Goal: Transaction & Acquisition: Subscribe to service/newsletter

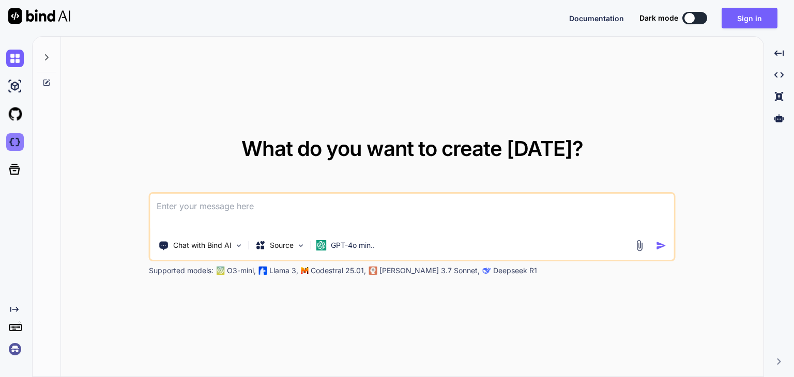
click at [18, 139] on img at bounding box center [15, 142] width 18 height 18
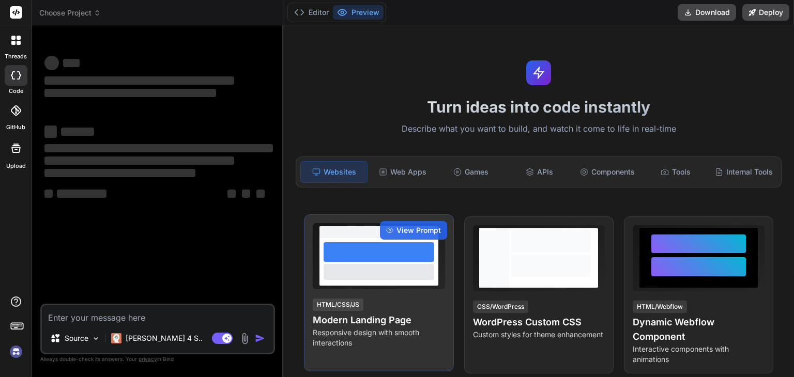
type textarea "x"
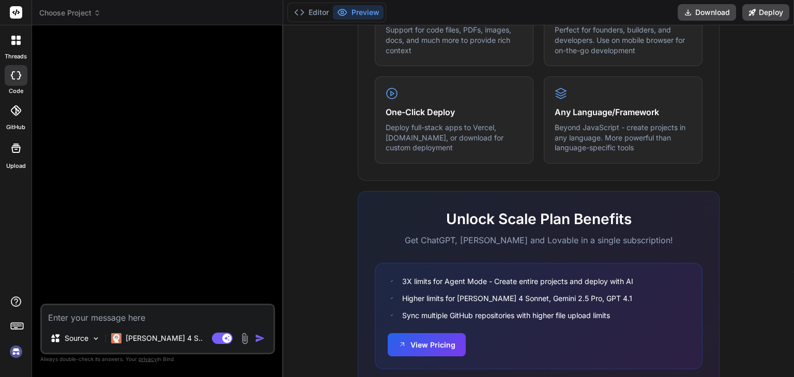
scroll to position [639, 0]
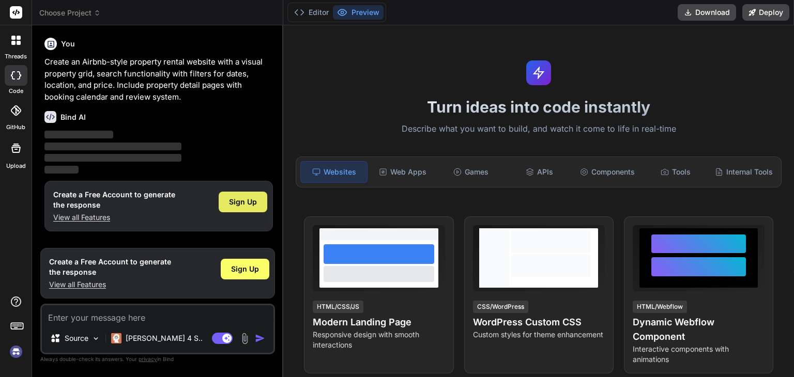
click at [253, 203] on span "Sign Up" at bounding box center [243, 202] width 28 height 10
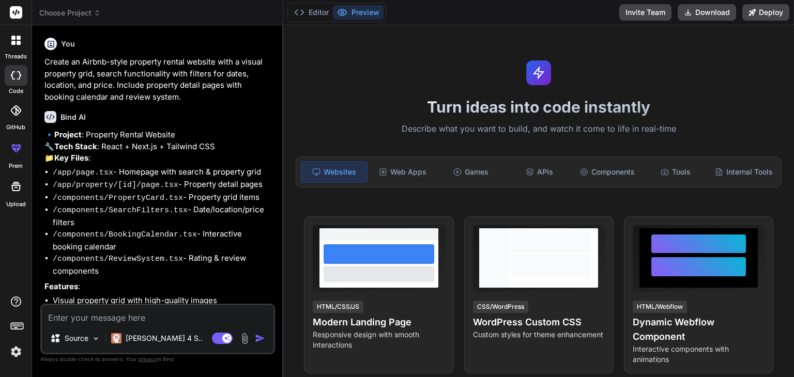
scroll to position [106, 0]
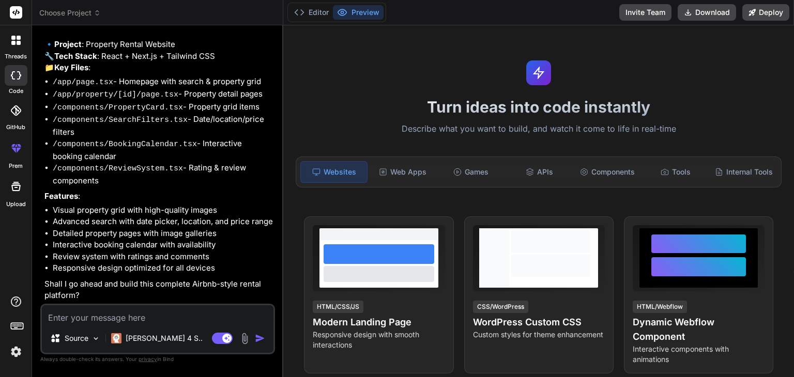
type textarea "x"
click at [93, 318] on textarea at bounding box center [158, 314] width 232 height 19
type textarea "c"
type textarea "x"
type textarea "co"
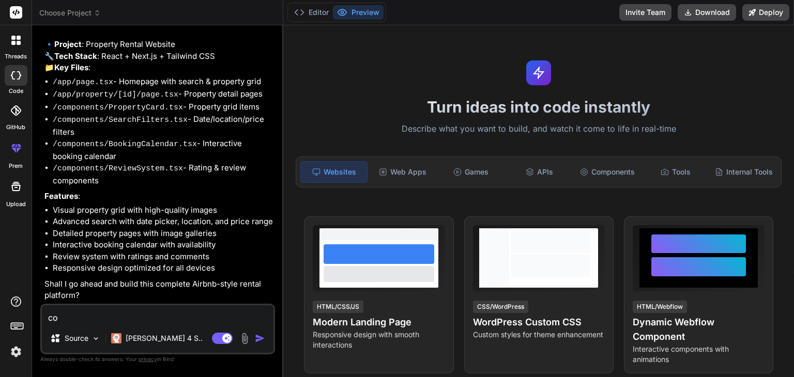
type textarea "x"
type textarea "con"
type textarea "x"
type textarea "cont"
type textarea "x"
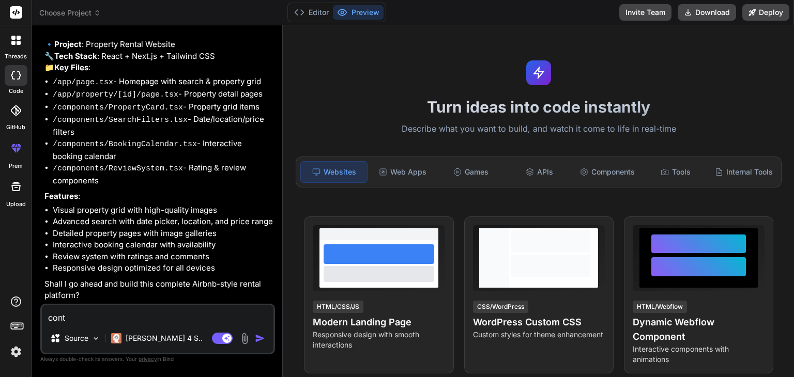
type textarea "[PERSON_NAME]"
type textarea "x"
type textarea "contin"
type textarea "x"
type textarea "continu"
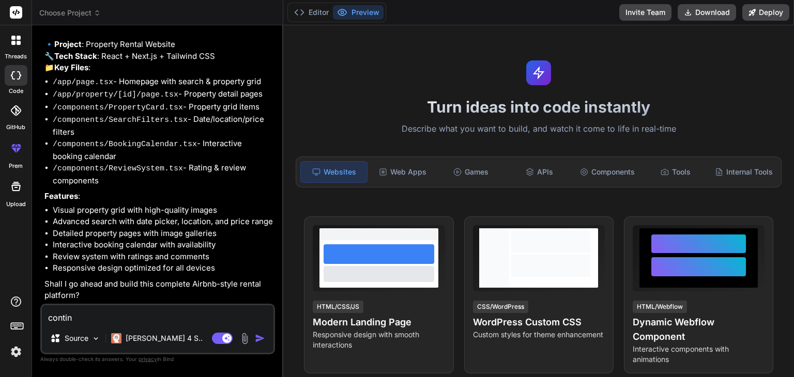
type textarea "x"
type textarea "continue"
type textarea "x"
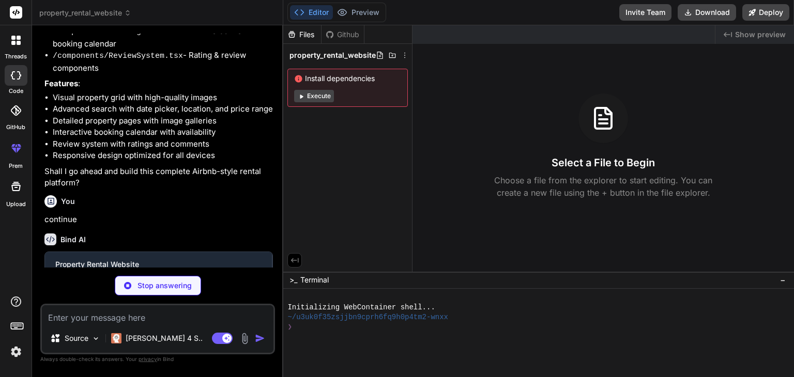
scroll to position [214, 0]
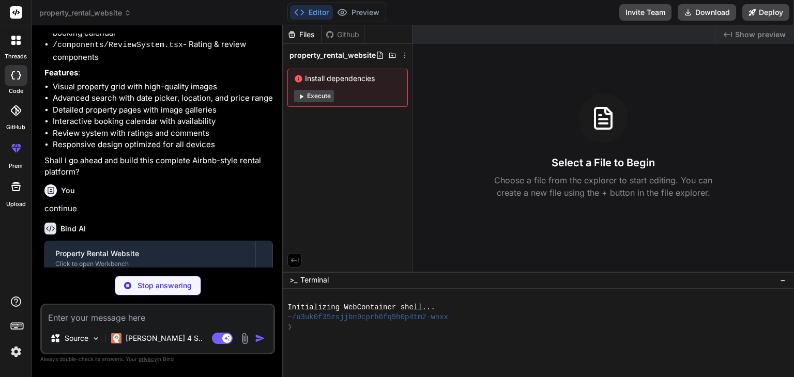
click at [299, 95] on icon at bounding box center [301, 97] width 8 height 8
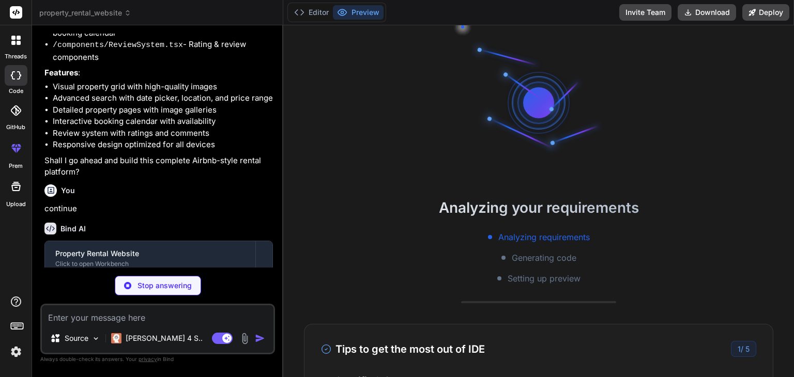
scroll to position [10, 0]
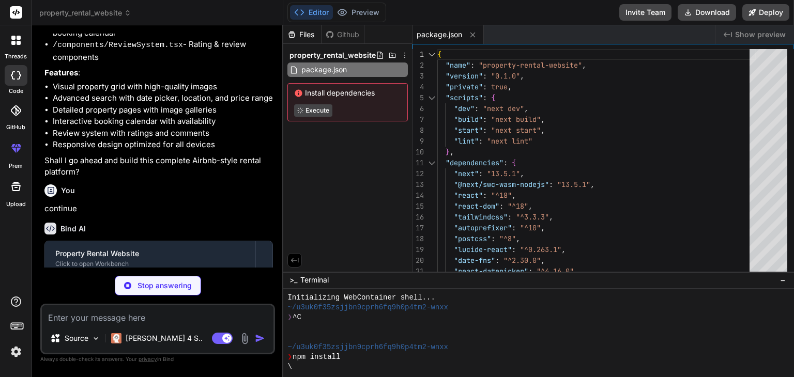
type textarea "x"
type textarea "module.exports = nextConfig"
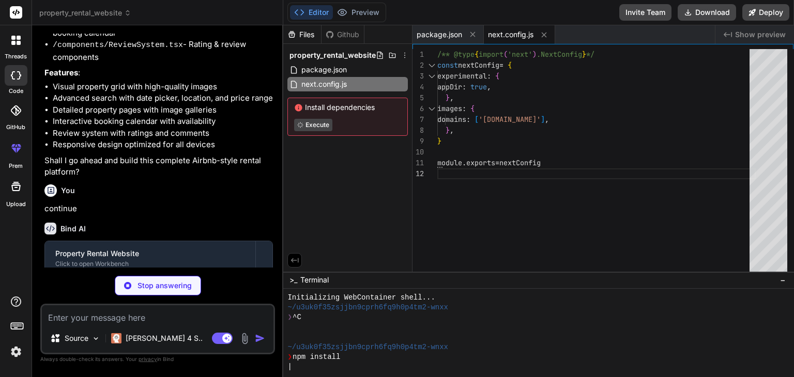
type textarea "x"
type textarea "primary: '#FF385C', secondary: '#00A699', }, }, }, plugins: [], }"
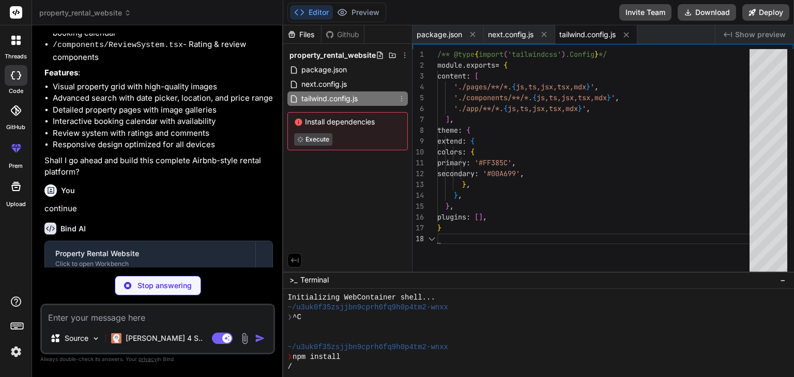
type textarea "x"
type textarea "module.exports = { plugins: { tailwindcss: {}, autoprefixer: {}, }, }"
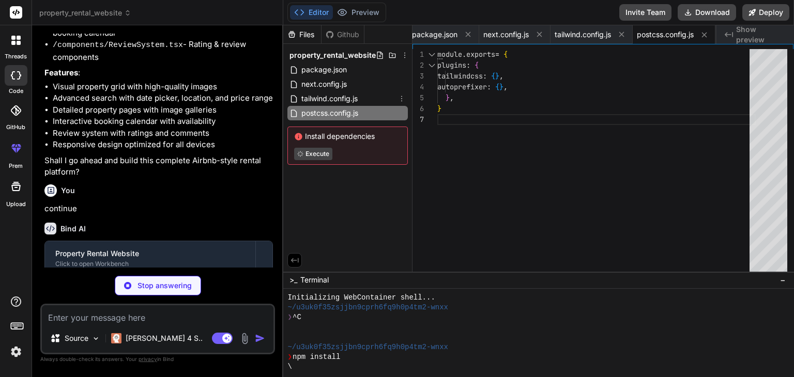
type textarea "x"
type textarea ""baseUrl": ".", "paths": { "@/*": ["./*"] } }, "include": ["next-env.d.ts", "**…"
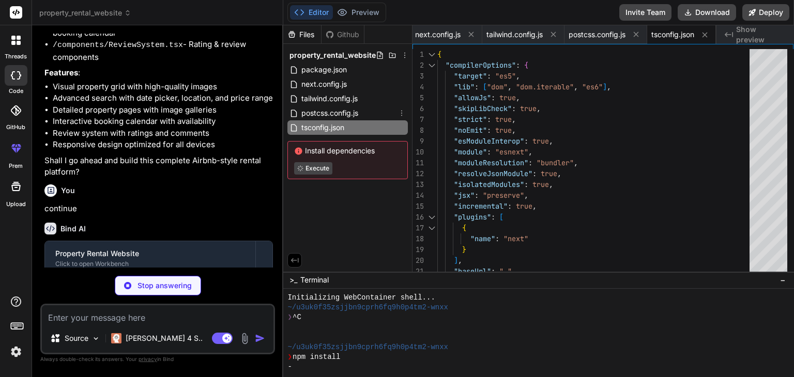
type textarea "x"
type textarea "border: 1px solid #e5e7eb; border-radius: 0.5rem; outline: none; } .react-datep…"
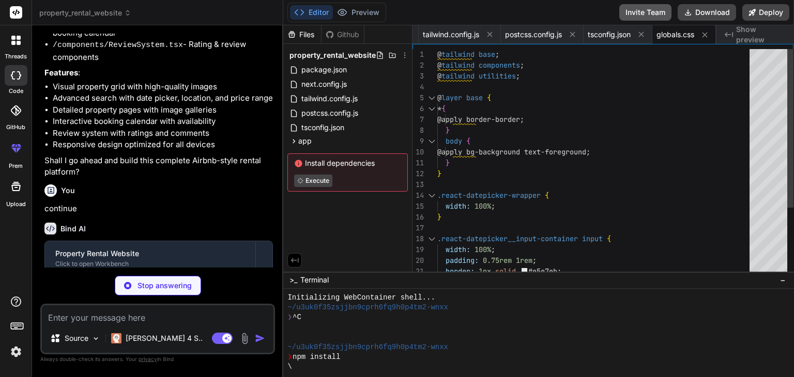
type textarea "x"
type textarea "}"
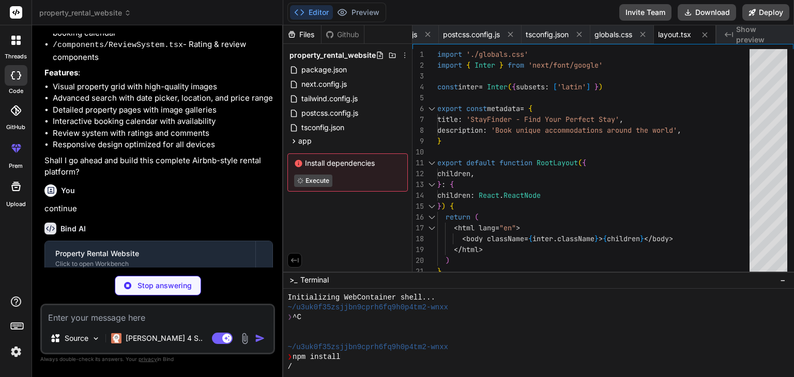
type textarea "x"
type textarea "</div> </main> </div> ) }"
type textarea "x"
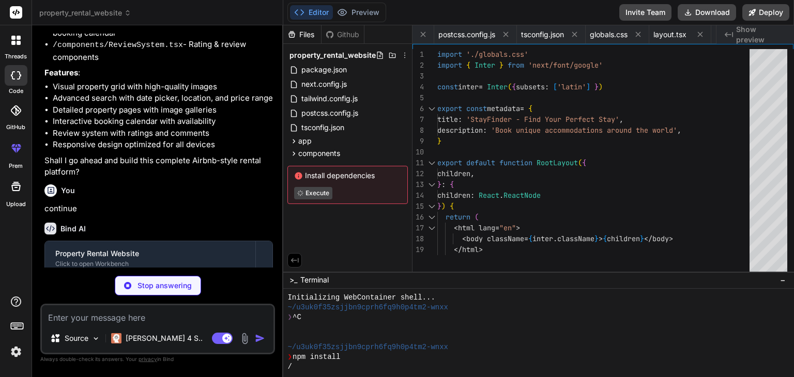
type textarea "x"
type textarea "</div> </div> </div> </div> )} </div> ) }"
type textarea "x"
type textarea "xl:grid-cols-4 gap-6"> {[DOMAIN_NAME]((property) => ( <PropertyCard key={[DOMAI…"
type textarea "x"
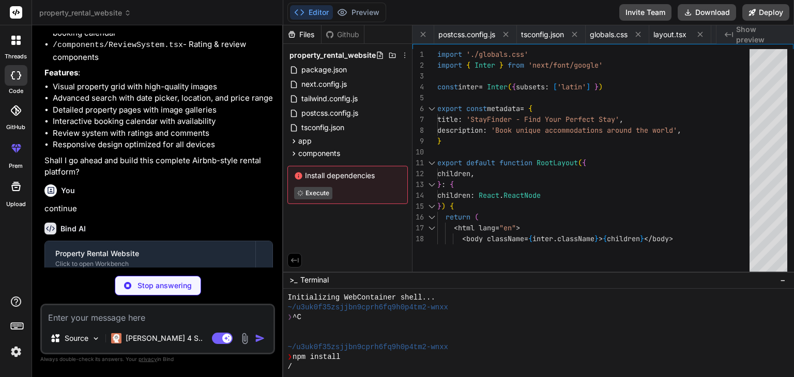
type textarea "<span className="text-gray-500 text-sm"> night </span> </div> </div> </Link> </…"
type textarea "x"
type textarea "}"
type textarea "x"
type textarea ") }"
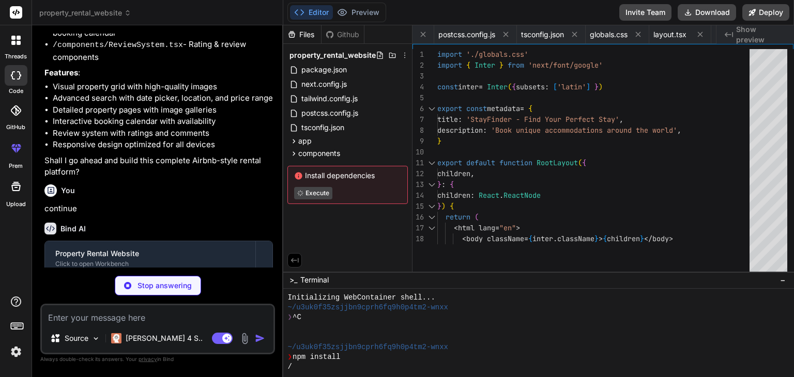
type textarea "x"
type textarea "</button> </form> </div> </div> ) }"
type textarea "x"
type textarea "export interface Review { id: string author: string rating: number content: str…"
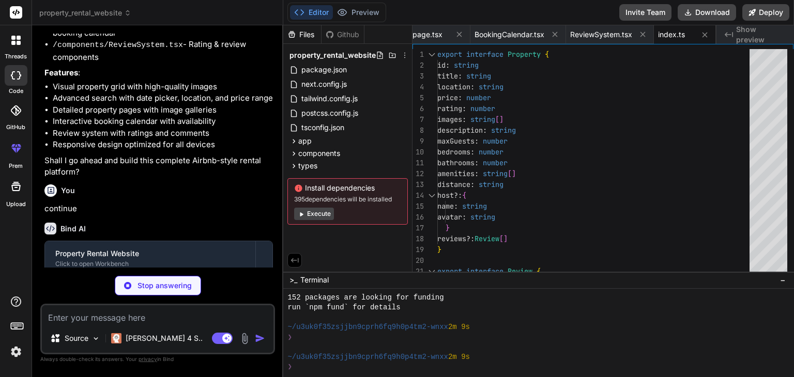
scroll to position [198, 0]
click at [320, 212] on button "Execute" at bounding box center [314, 214] width 40 height 12
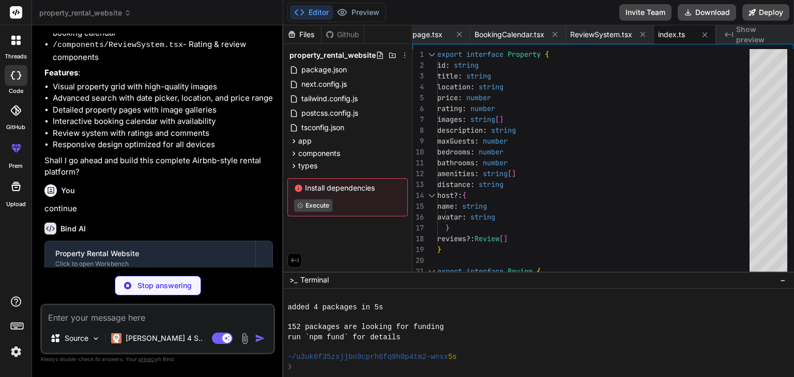
scroll to position [347, 0]
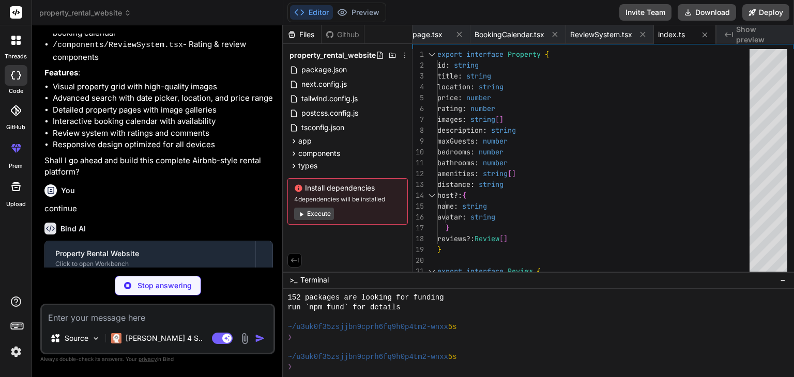
click at [320, 212] on button "Execute" at bounding box center [314, 214] width 40 height 12
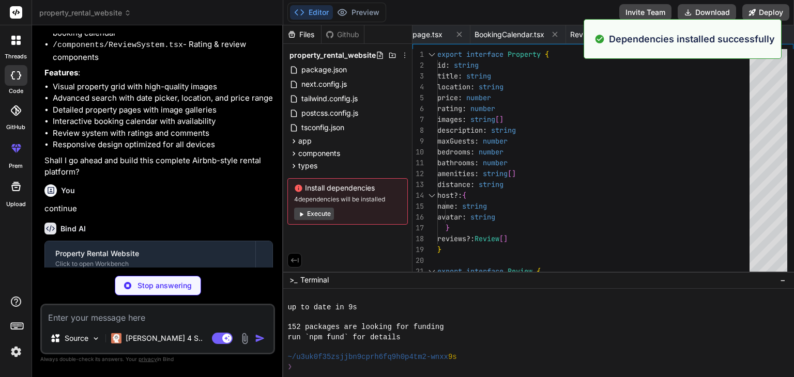
scroll to position [496, 0]
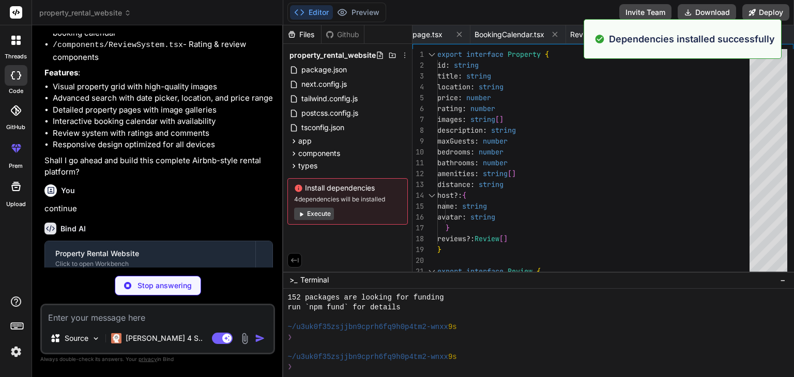
click at [320, 212] on button "Execute" at bounding box center [314, 214] width 40 height 12
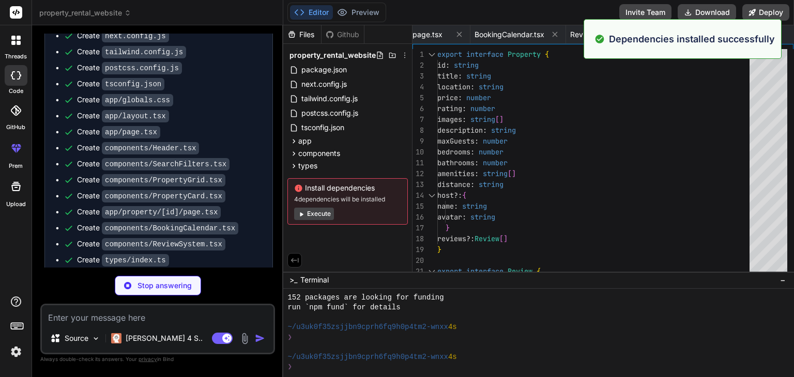
scroll to position [525, 0]
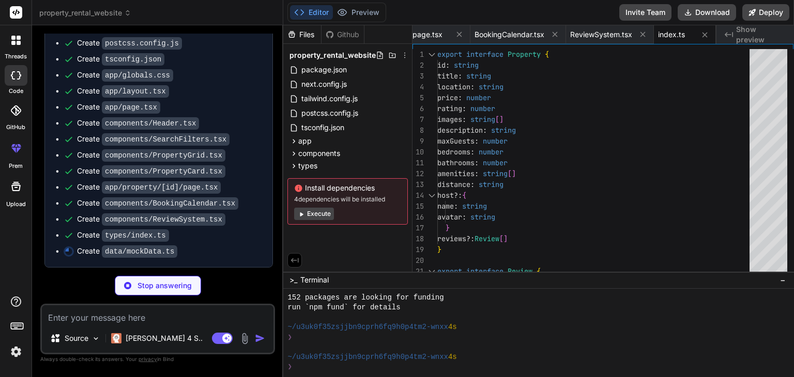
type textarea "x"
type textarea "reviews: mockReviews } ]"
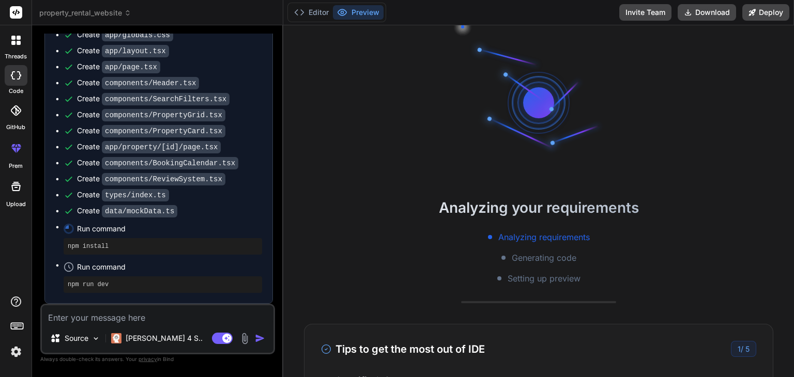
scroll to position [763, 0]
type textarea "x"
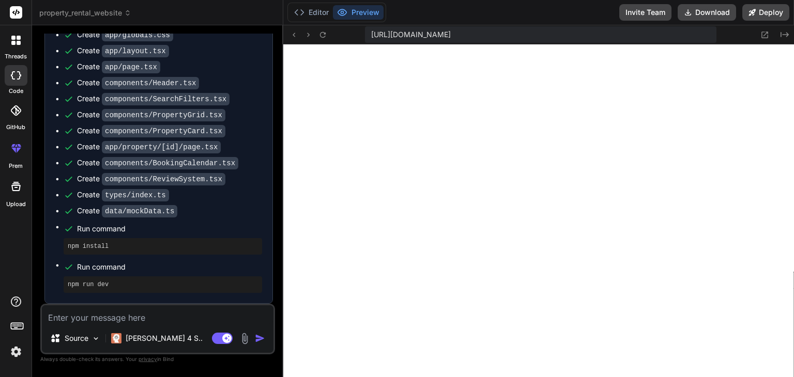
scroll to position [2133, 0]
click at [188, 230] on span "Run command" at bounding box center [169, 229] width 185 height 10
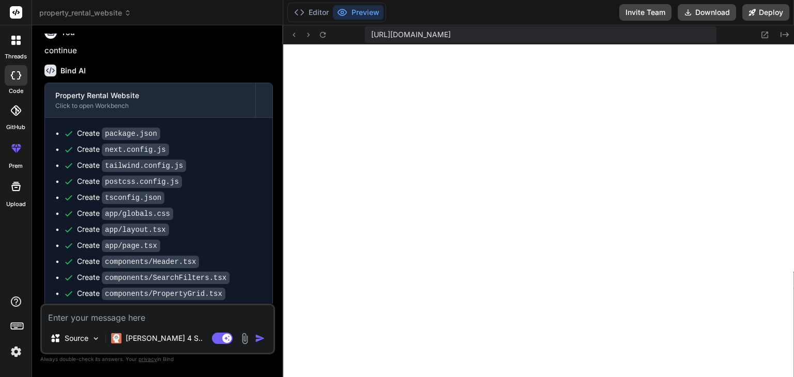
scroll to position [565, 0]
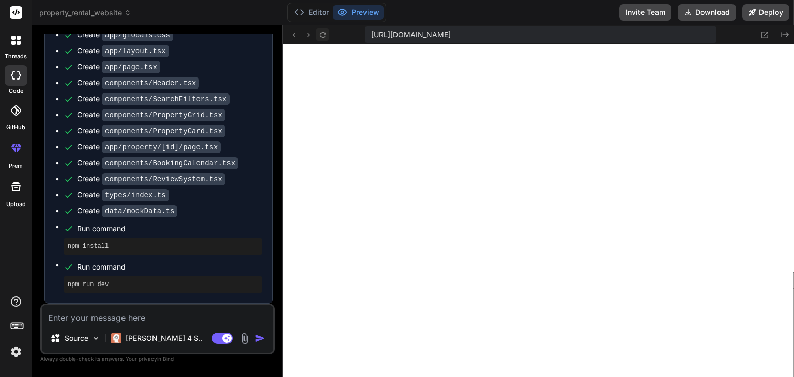
click at [325, 35] on icon at bounding box center [322, 34] width 9 height 9
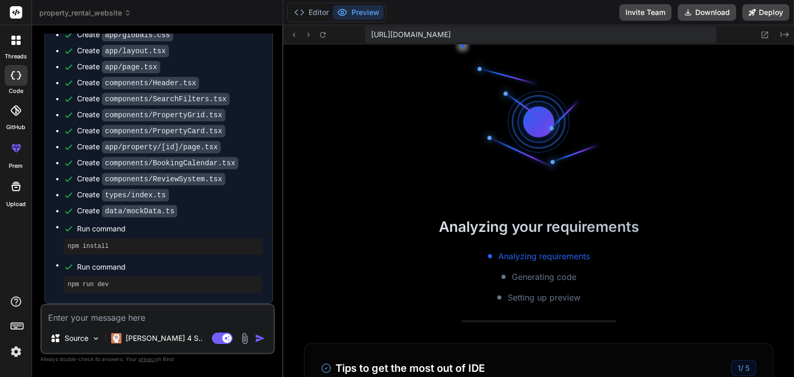
click at [117, 319] on textarea at bounding box center [158, 314] width 232 height 19
type textarea "i"
type textarea "x"
type textarea "is"
type textarea "x"
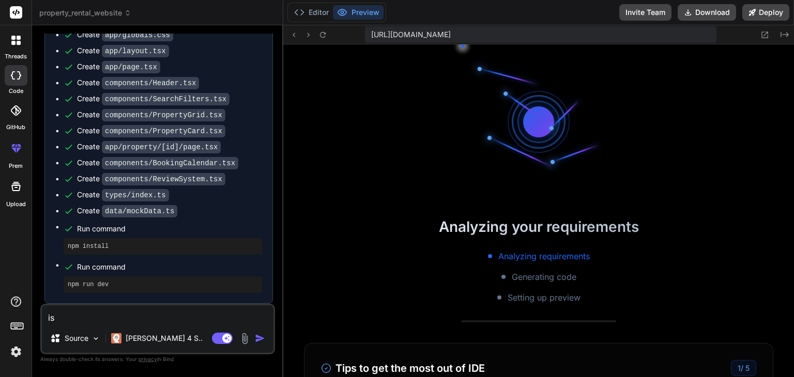
type textarea "is"
type textarea "x"
type textarea "is c"
type textarea "x"
type textarea "is co"
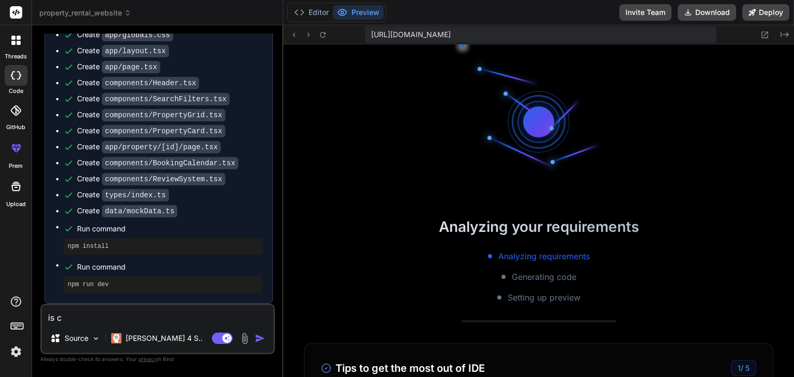
type textarea "x"
type textarea "is com"
type textarea "x"
type textarea "is comp"
type textarea "x"
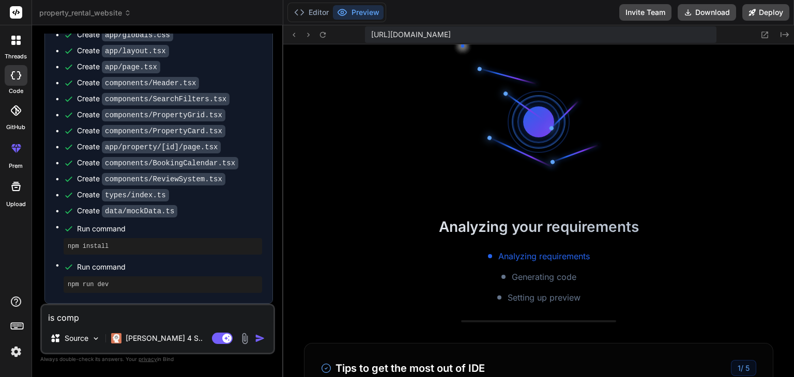
type textarea "is compl"
type textarea "x"
type textarea "is comple"
type textarea "x"
type textarea "is complet"
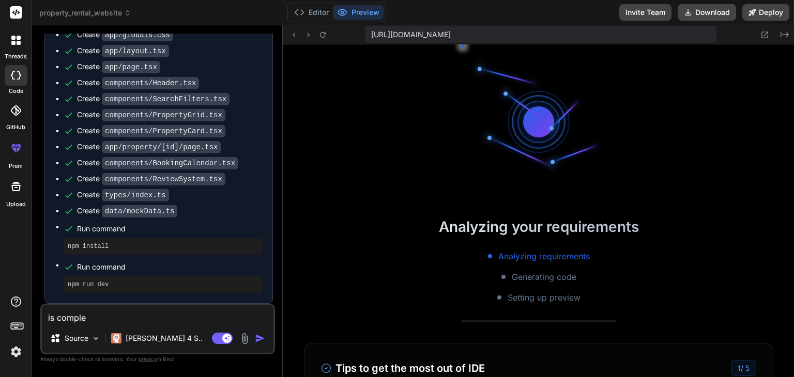
type textarea "x"
type textarea "is complete"
type textarea "x"
type textarea "is completed"
type textarea "x"
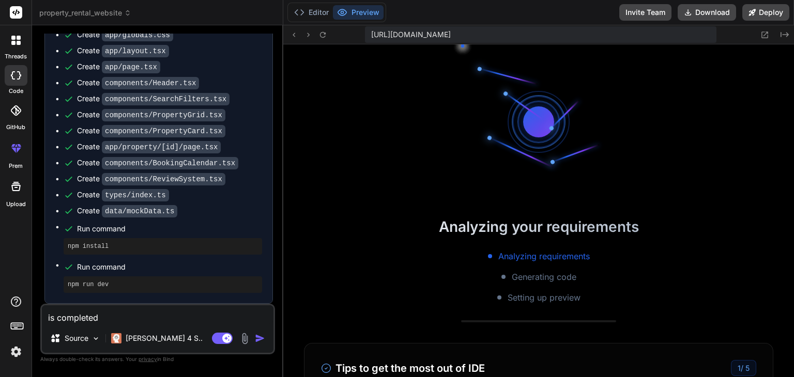
type textarea "is completed"
type textarea "x"
type textarea "is completed ?"
type textarea "x"
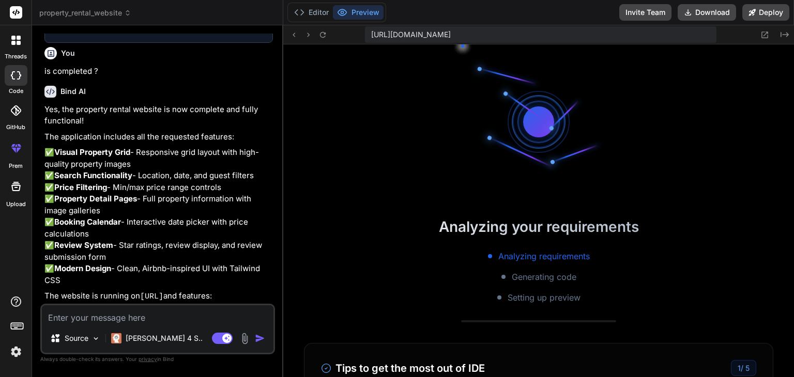
scroll to position [2311, 0]
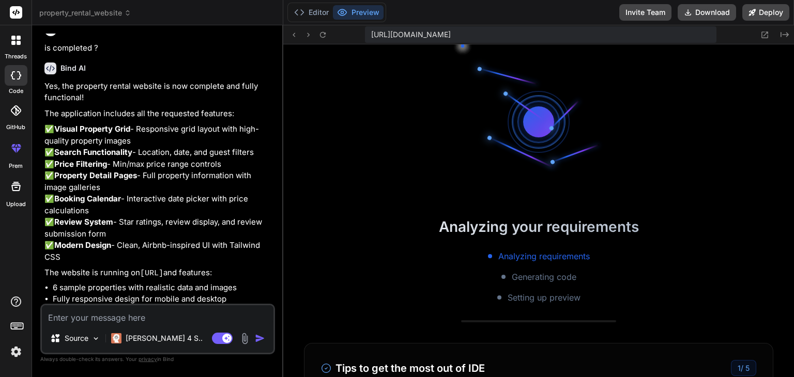
type textarea "x"
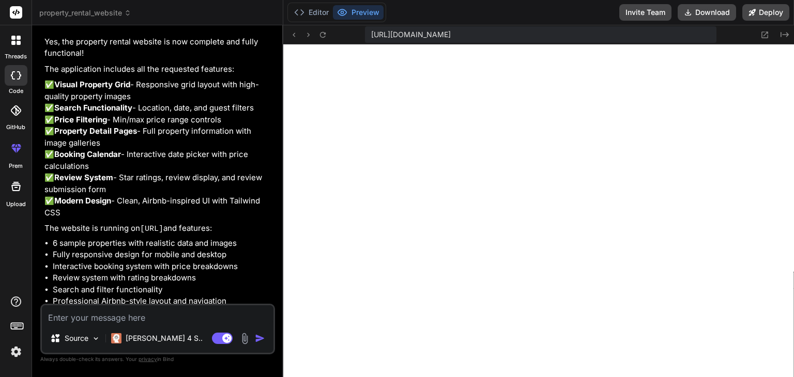
scroll to position [961, 0]
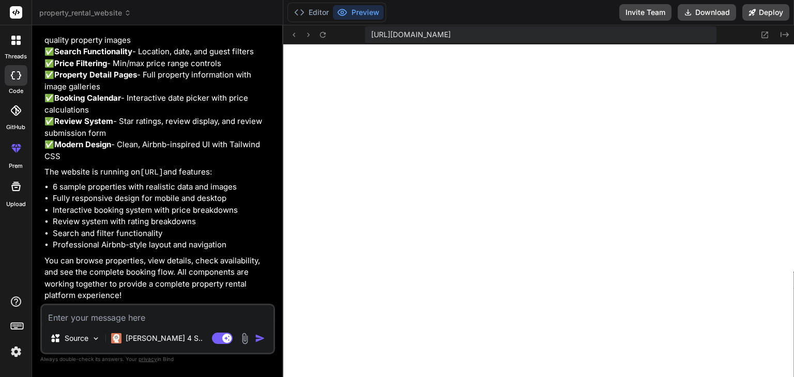
click at [116, 316] on textarea at bounding box center [158, 314] width 232 height 19
paste textarea "./app/globals.css:1:1 Syntax error: /home/u3uk0f35zsjjbn9cprh6fq9h0p4tm2-wnxx/a…"
type textarea "./app/globals.css:1:1 Syntax error: /home/u3uk0f35zsjjbn9cprh6fq9h0p4tm2-wnxx/a…"
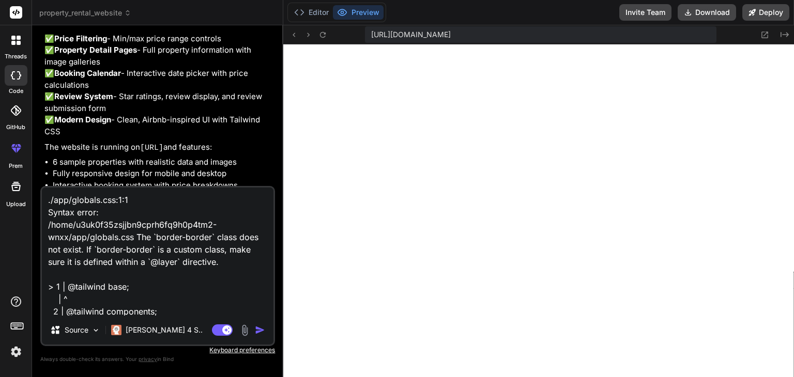
scroll to position [13, 0]
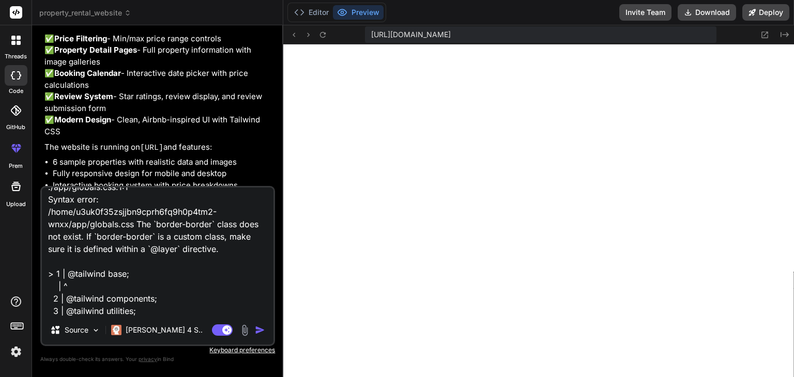
type textarea "x"
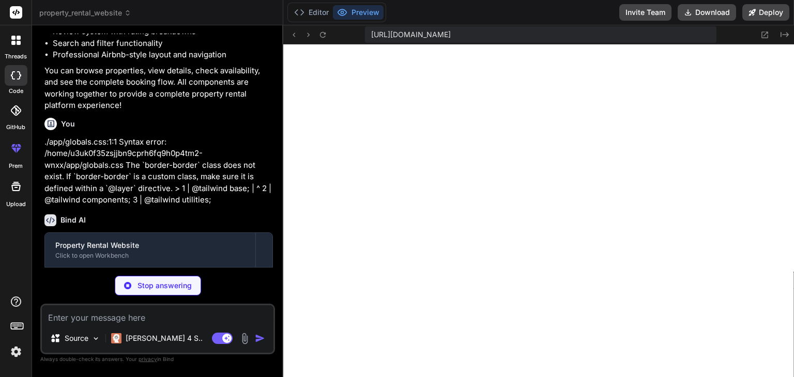
scroll to position [1182, 0]
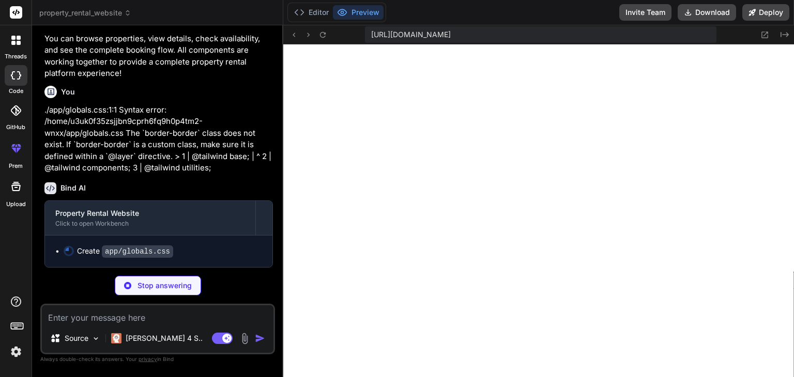
type textarea "x"
type textarea "border: 1px solid #e5e7eb; border-radius: 0.5rem; outline: none; } .react-datep…"
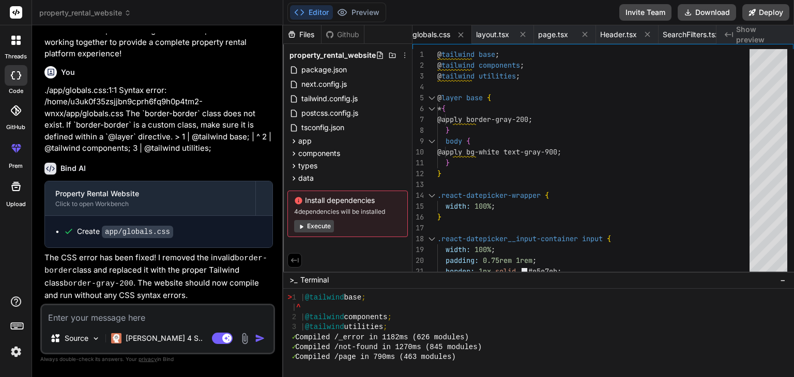
scroll to position [2421, 0]
click at [301, 223] on icon at bounding box center [301, 227] width 8 height 8
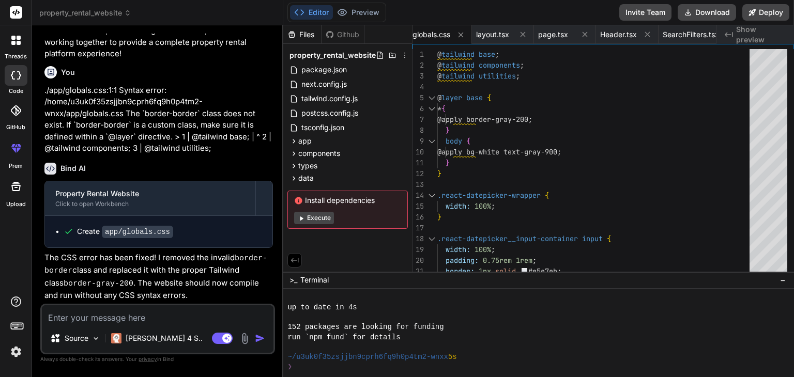
scroll to position [3710, 0]
click at [316, 219] on button "Execute" at bounding box center [314, 218] width 40 height 12
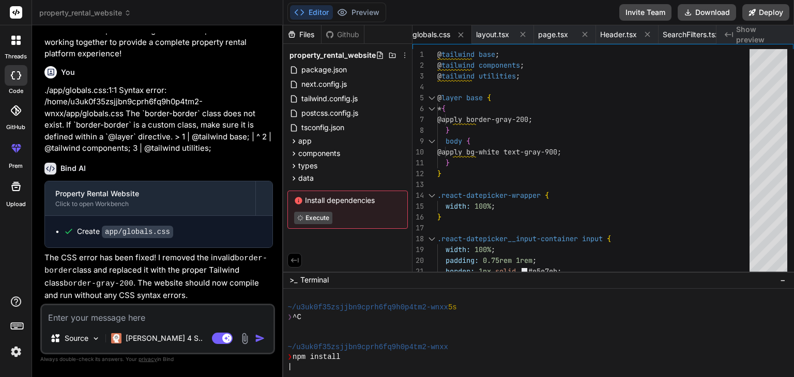
scroll to position [3830, 0]
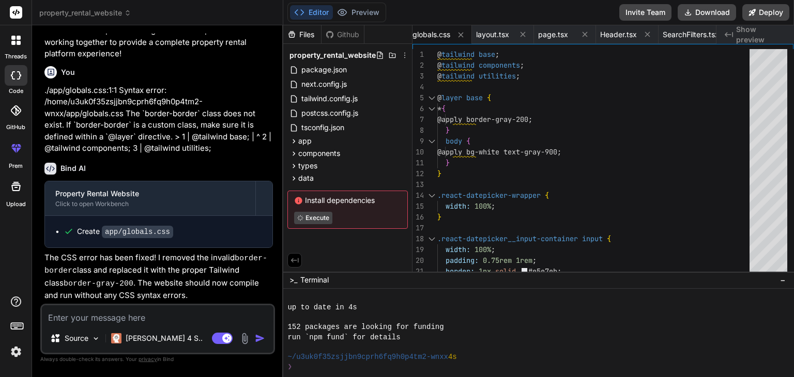
type textarea "x"
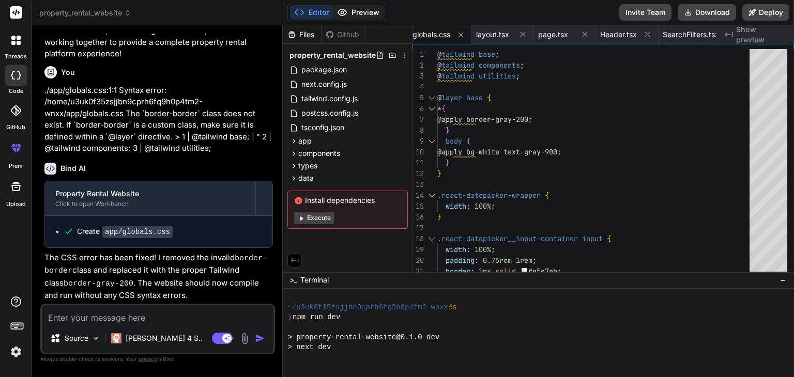
scroll to position [4028, 0]
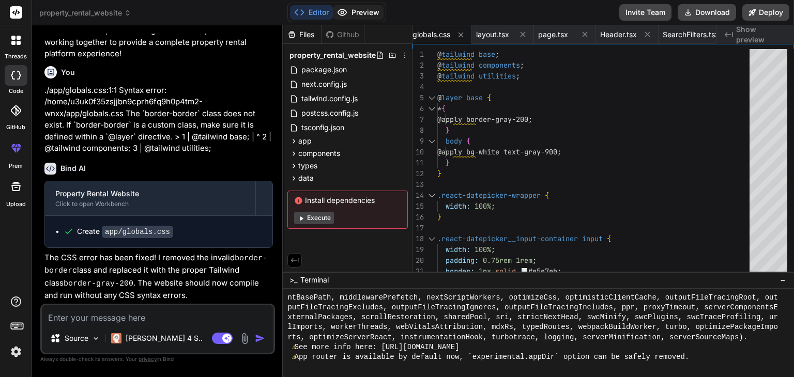
click at [364, 10] on button "Preview" at bounding box center [358, 12] width 51 height 14
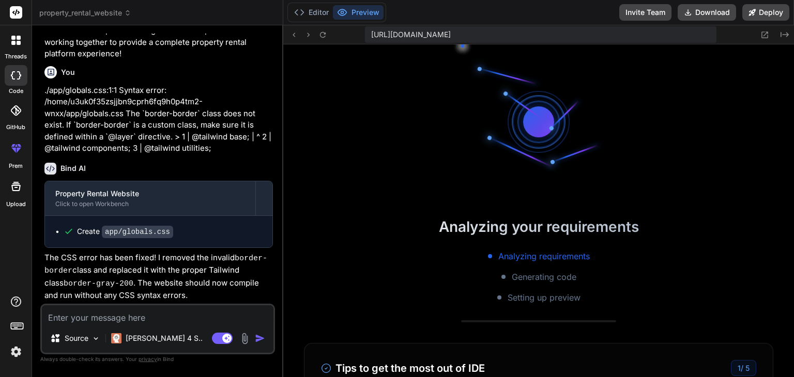
scroll to position [4087, 0]
click at [316, 8] on button "Editor" at bounding box center [311, 12] width 43 height 14
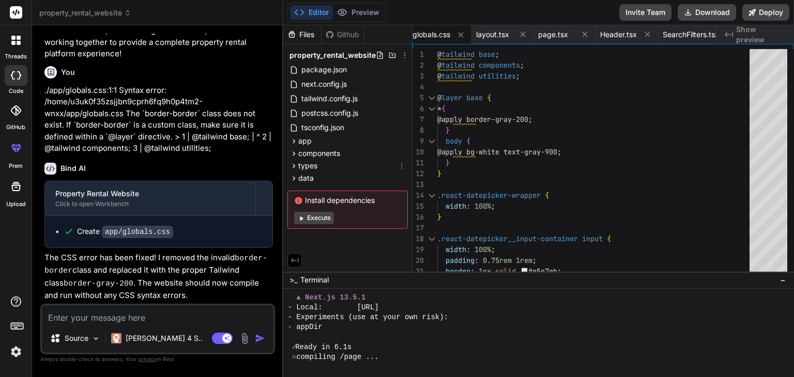
scroll to position [4097, 0]
click at [356, 14] on button "Preview" at bounding box center [358, 12] width 51 height 14
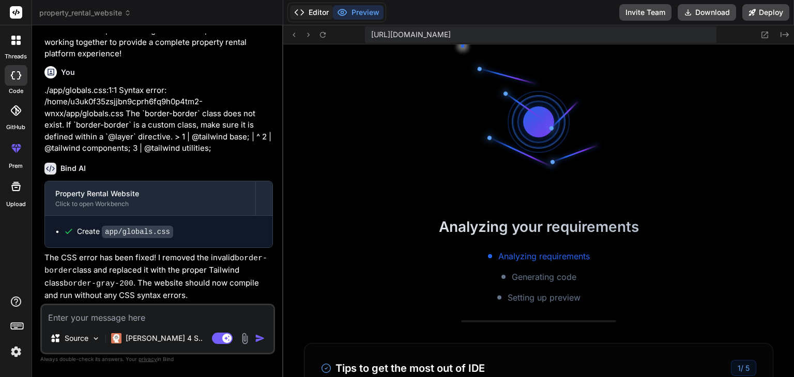
click at [312, 13] on button "Editor" at bounding box center [311, 12] width 43 height 14
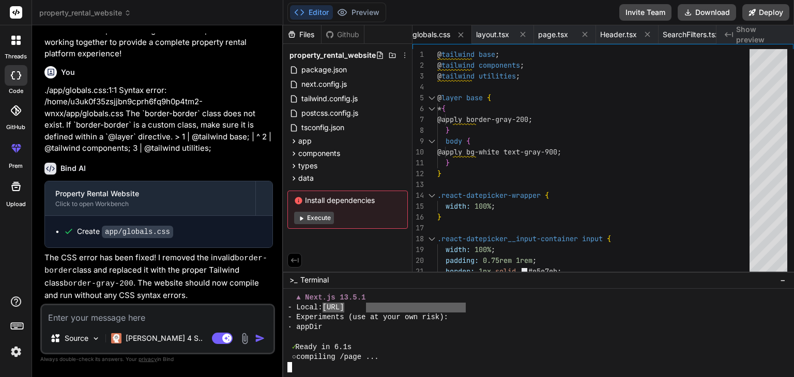
drag, startPoint x: 364, startPoint y: 309, endPoint x: 464, endPoint y: 307, distance: 99.2
click at [358, 11] on button "Preview" at bounding box center [358, 12] width 51 height 14
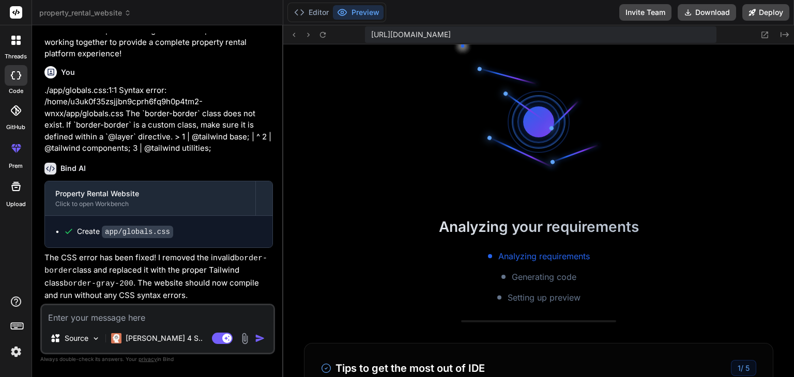
scroll to position [4107, 0]
click at [322, 35] on icon at bounding box center [322, 34] width 9 height 9
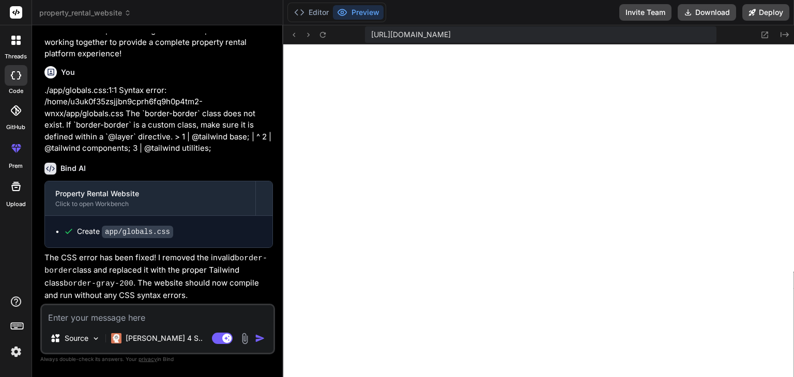
scroll to position [4713, 0]
click at [112, 321] on textarea at bounding box center [158, 314] width 232 height 19
type textarea "c"
type textarea "x"
type textarea "ca"
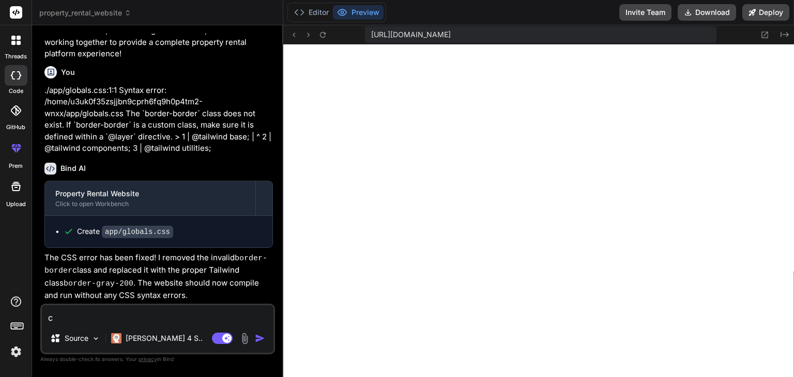
type textarea "x"
type textarea "can"
type textarea "x"
type textarea "can"
type textarea "x"
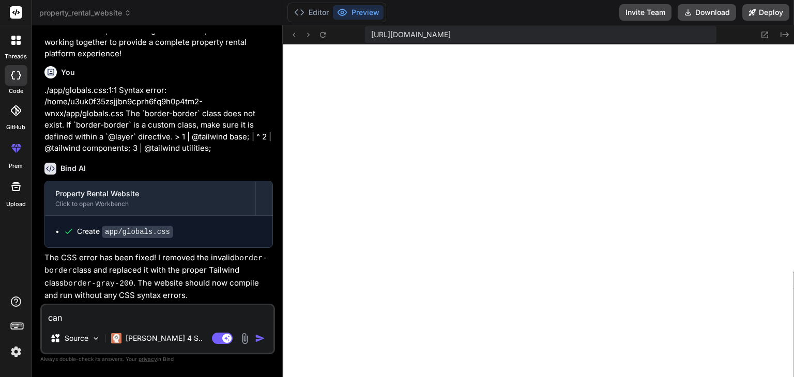
type textarea "can y"
type textarea "x"
type textarea "can yo"
type textarea "x"
type textarea "can you"
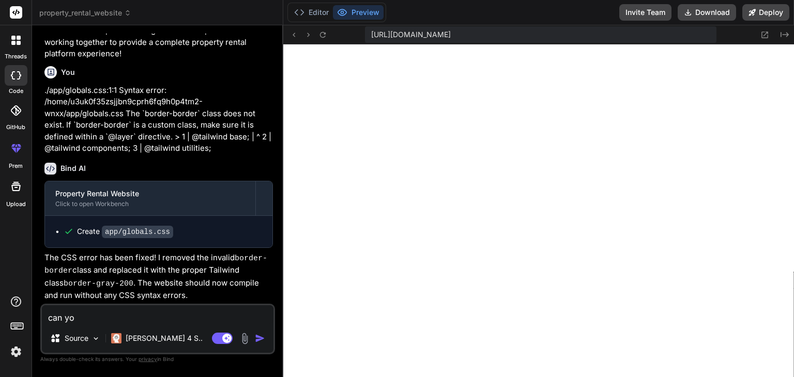
type textarea "x"
type textarea "can you"
type textarea "x"
type textarea "can you c"
type textarea "x"
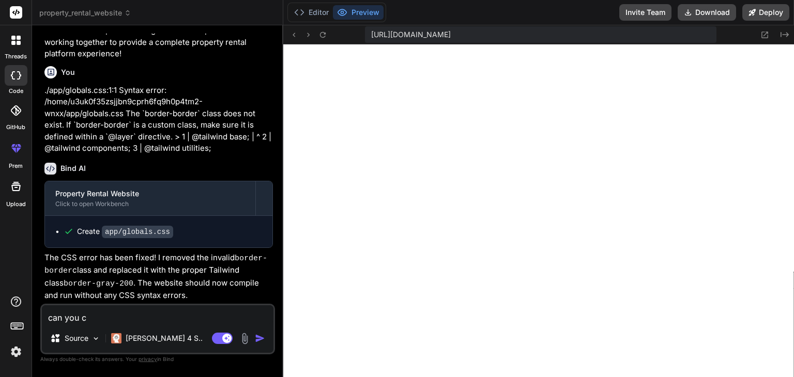
type textarea "can you cr"
type textarea "x"
type textarea "can you cre"
type textarea "x"
type textarea "can you crea"
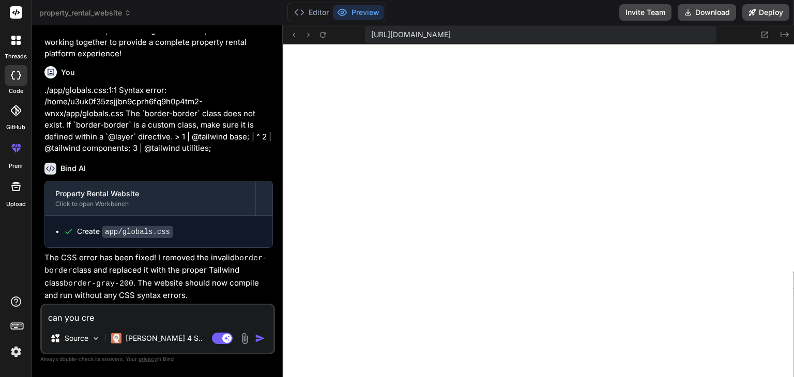
type textarea "x"
type textarea "can you creat"
type textarea "x"
type textarea "can you create"
type textarea "x"
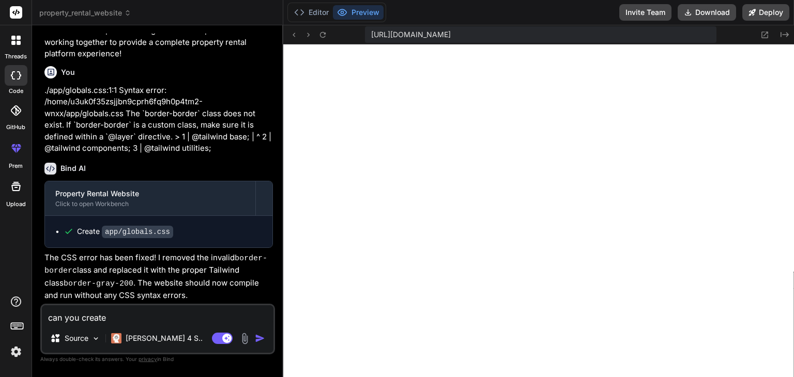
type textarea "can you create"
type textarea "x"
type textarea "can you create r"
type textarea "x"
type textarea "can you create re"
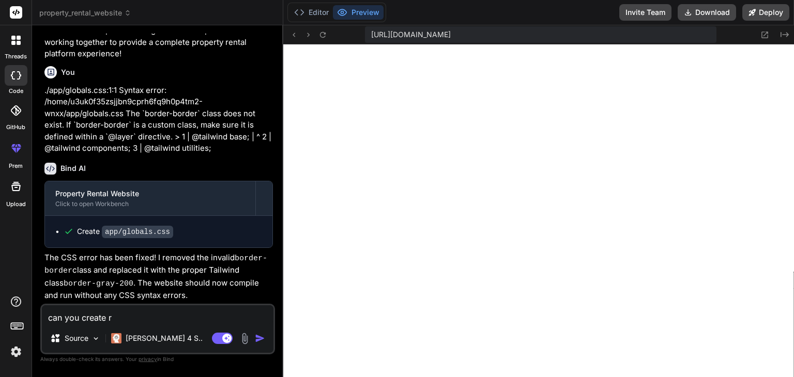
type textarea "x"
type textarea "can you create rem"
type textarea "x"
type textarea "can you create rema"
type textarea "x"
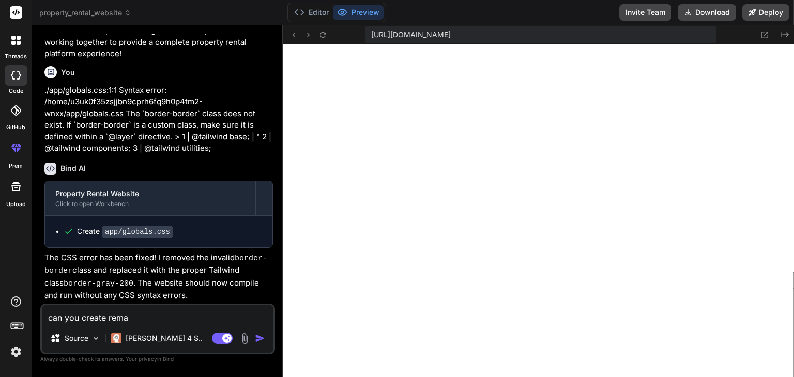
type textarea "can you create remai"
type textarea "x"
type textarea "can you create remain"
type textarea "x"
type textarea "can you create remaing"
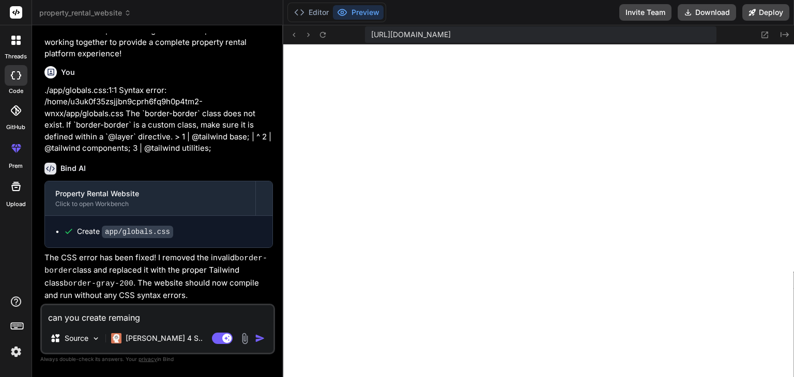
type textarea "x"
type textarea "can you create remaing"
type textarea "x"
type textarea "can you create remaing a"
type textarea "x"
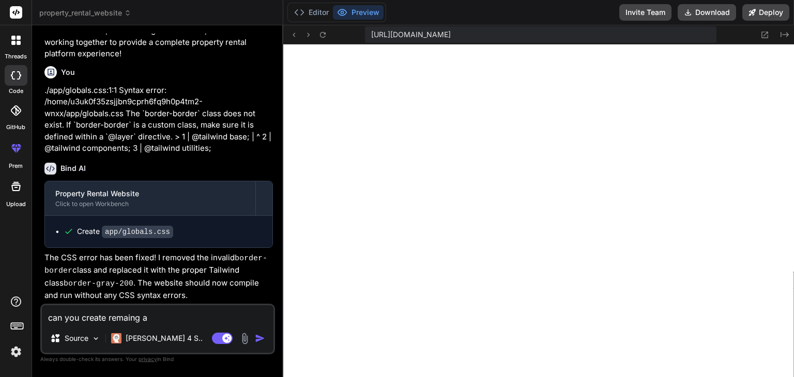
type textarea "can you create remaing al"
type textarea "x"
type textarea "can you create remaing all"
type textarea "x"
type textarea "can you create remaing all"
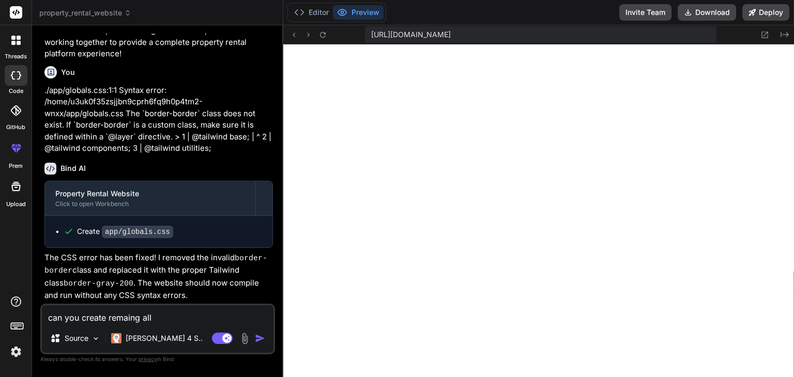
type textarea "x"
type textarea "can you create remaing all p"
type textarea "x"
type textarea "can you create remaing all pa"
type textarea "x"
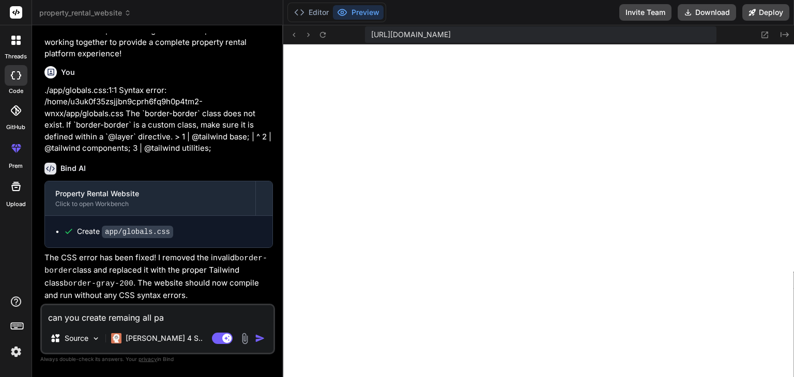
type textarea "can you create remaing all pag"
type textarea "x"
type textarea "can you create remaing all page"
type textarea "x"
type textarea "can you create remaing all page"
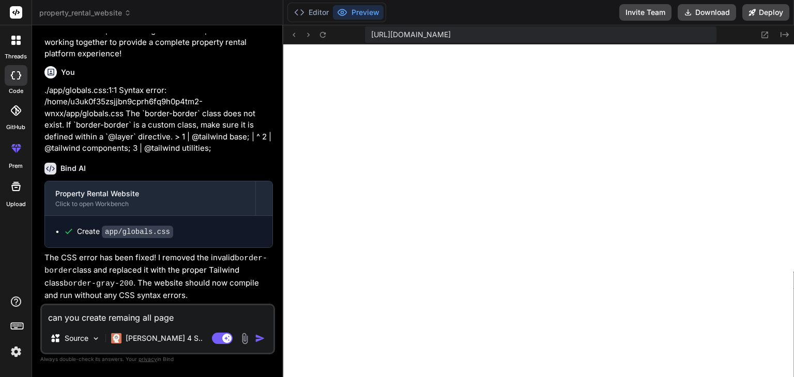
type textarea "x"
type textarea "can you create remaing all page"
type textarea "x"
type textarea "can you create remaing all pages"
type textarea "x"
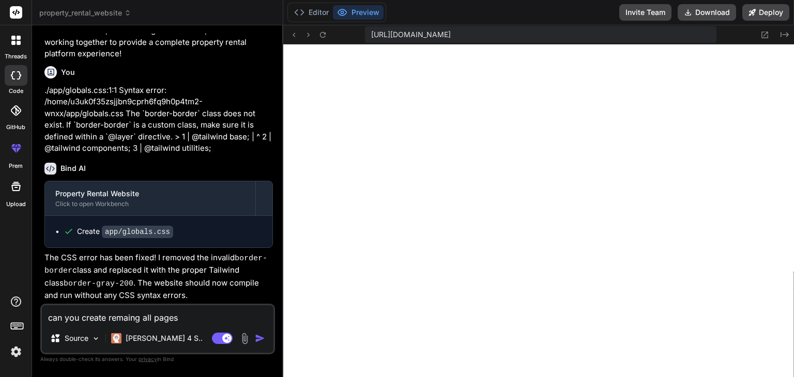
type textarea "can you create remaing all pages"
type textarea "x"
type textarea "can you create remaing all pages w"
type textarea "x"
type textarea "can you create remaing all pages wo"
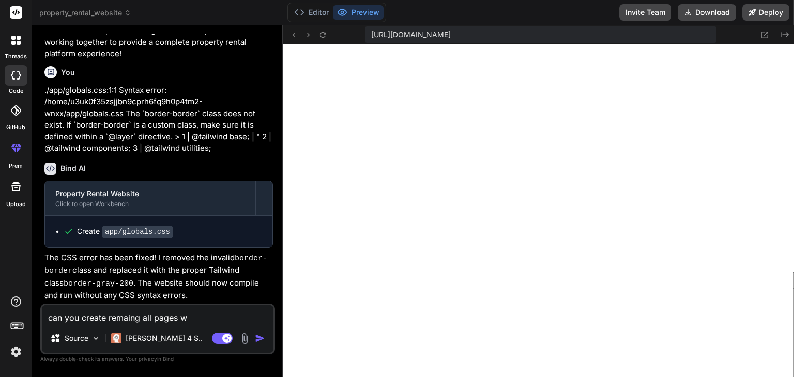
type textarea "x"
type textarea "can you create remaing all pages wor"
type textarea "x"
type textarea "can you create remaing all pages work"
type textarea "x"
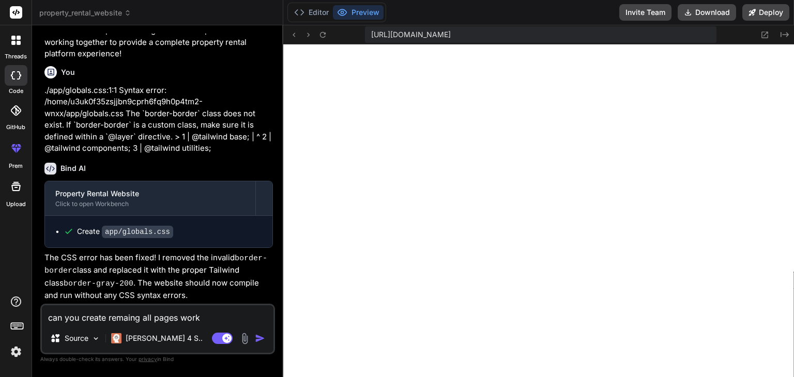
type textarea "can you create remaing all pages workb"
type textarea "x"
type textarea "can you create remaing all pages workbl"
type textarea "x"
type textarea "can you create remaing all pages workble"
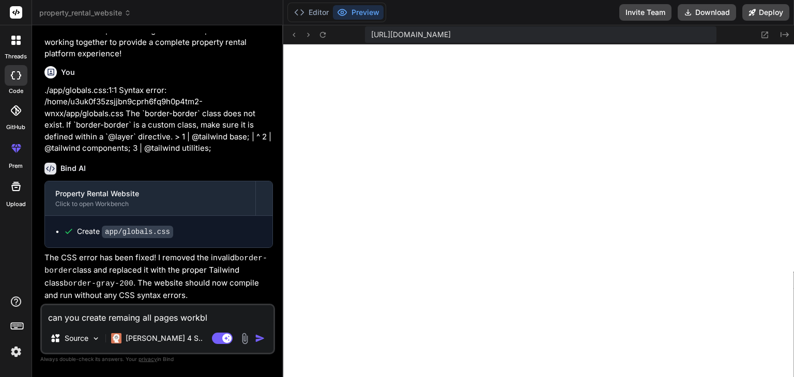
type textarea "x"
type textarea "can you create remaing all pages workble"
type textarea "x"
type textarea "can you create remaing all pages workble ?"
type textarea "x"
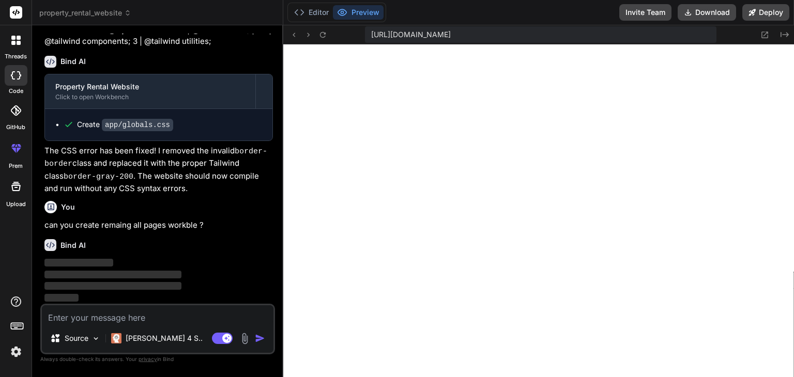
scroll to position [1306, 0]
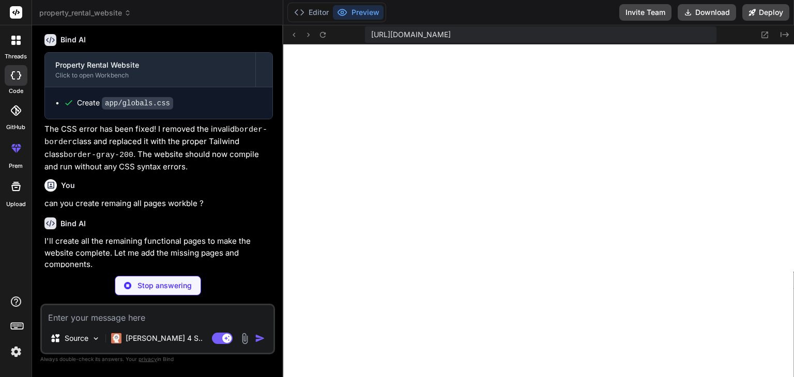
type textarea "x"
type textarea "<h3 className="text-lg font-medium text-gray-900 mb-2">No experiences found</h3…"
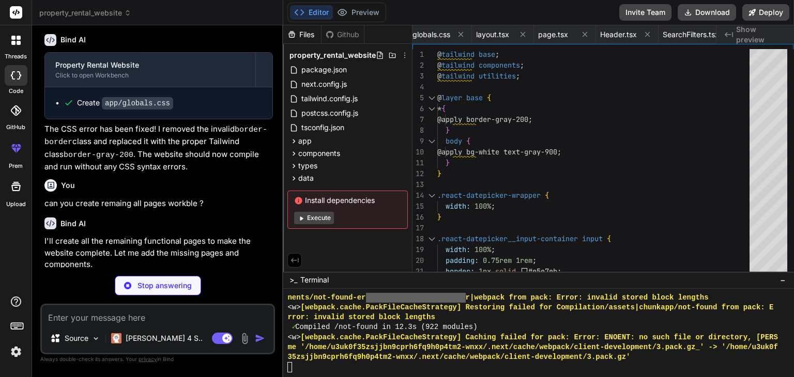
type textarea "x"
type textarea "<ArrowRight size={20} /> </button> </div> </section> </div> ) }"
type textarea "x"
type textarea "</div> </div> ))} </div> </div> </main> </div> ) }"
type textarea "x"
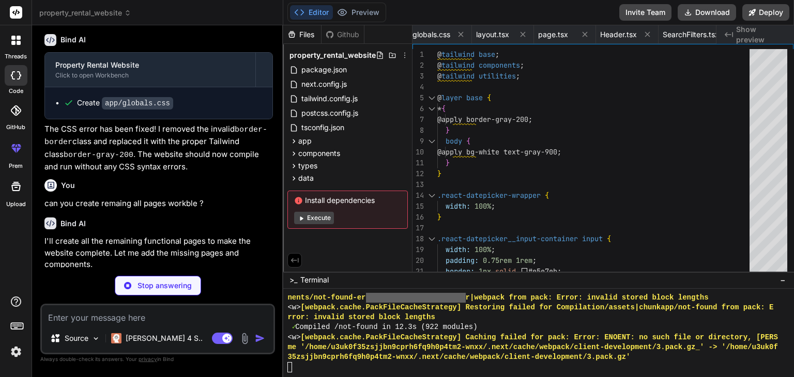
type textarea "</div> ) }"
type textarea "x"
type textarea ")} </header> ) }"
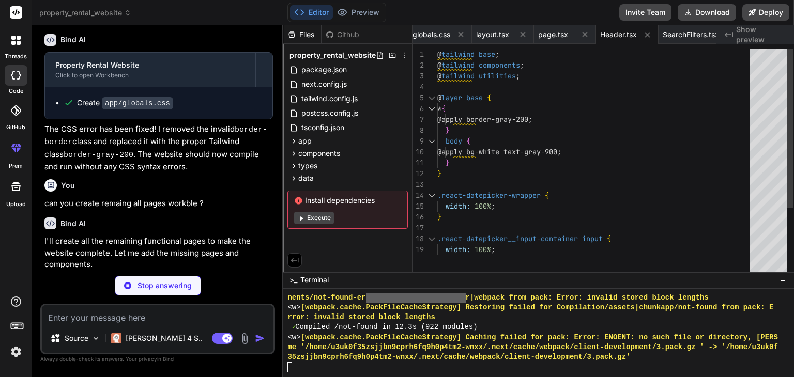
type textarea "x"
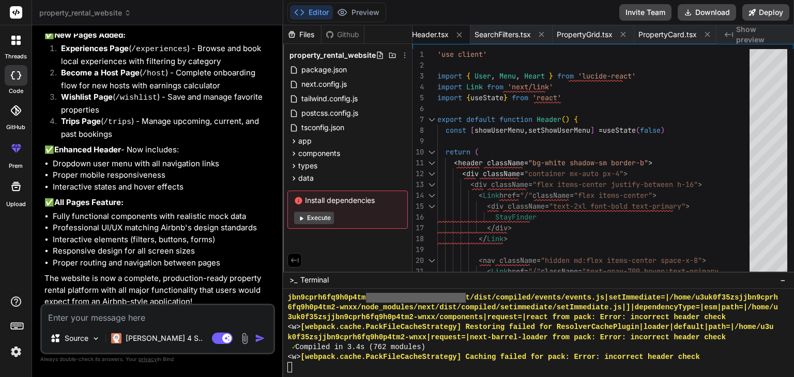
scroll to position [1735, 0]
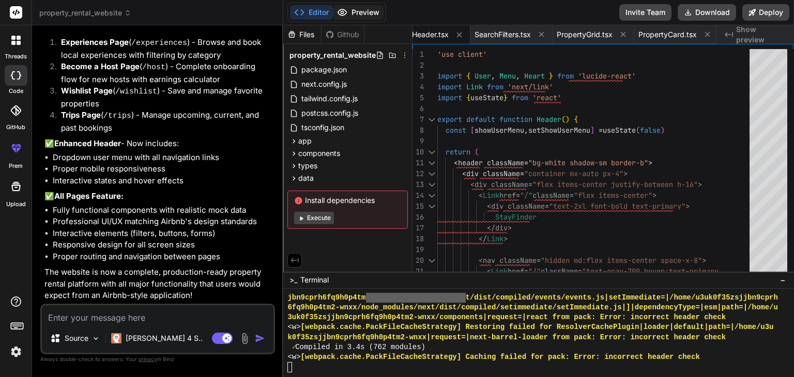
click at [360, 12] on button "Preview" at bounding box center [358, 12] width 51 height 14
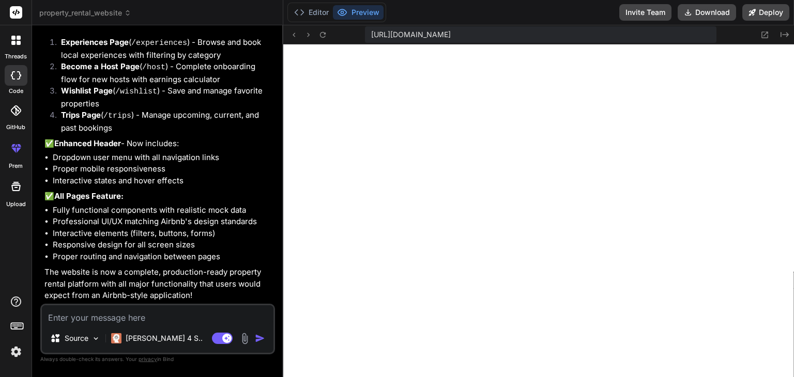
click at [97, 319] on textarea at bounding box center [158, 314] width 232 height 19
type textarea "i"
type textarea "x"
type textarea "is"
type textarea "x"
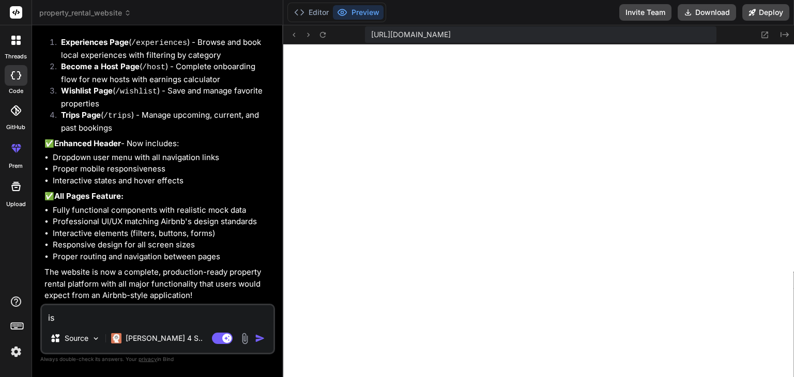
type textarea "is"
type textarea "x"
type textarea "is t"
type textarea "x"
type textarea "is th"
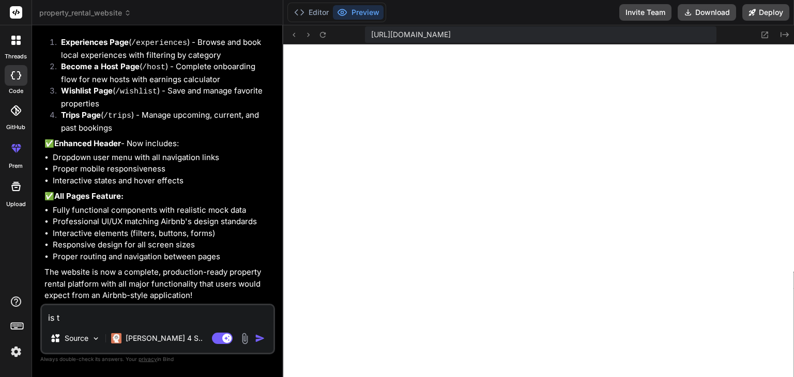
type textarea "x"
type textarea "is the"
type textarea "x"
type textarea "is ther"
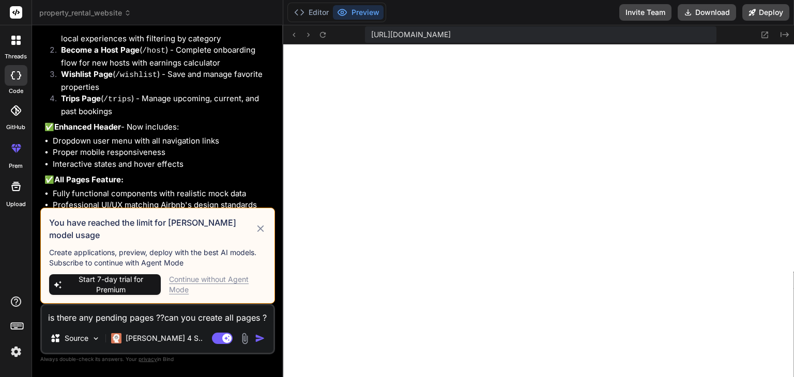
click at [125, 290] on span "Start 7-day trial for Premium" at bounding box center [110, 284] width 91 height 21
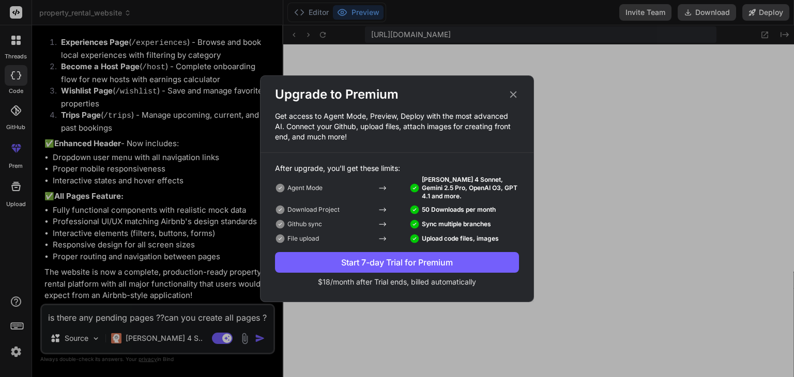
click at [368, 263] on div "Start 7-day Trial for Premium" at bounding box center [397, 262] width 244 height 12
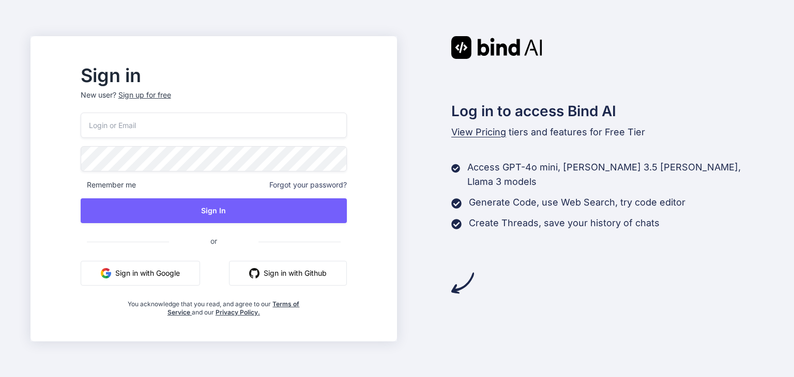
click at [191, 276] on button "Sign in with Google" at bounding box center [140, 273] width 119 height 25
